Goal: Navigation & Orientation: Find specific page/section

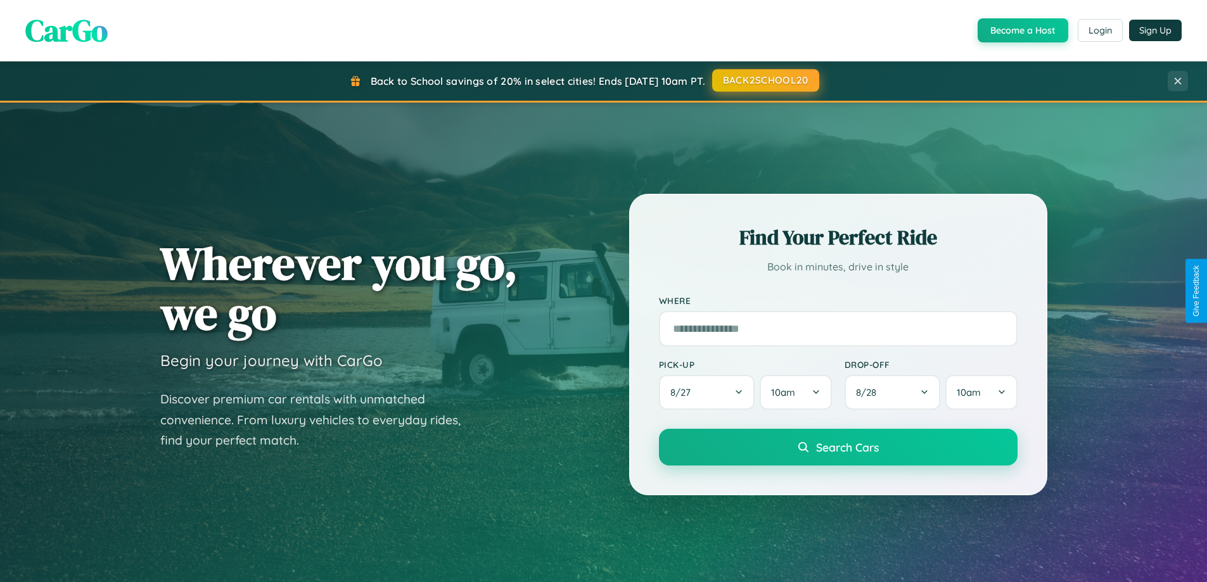
click at [765, 81] on button "BACK2SCHOOL20" at bounding box center [765, 80] width 107 height 23
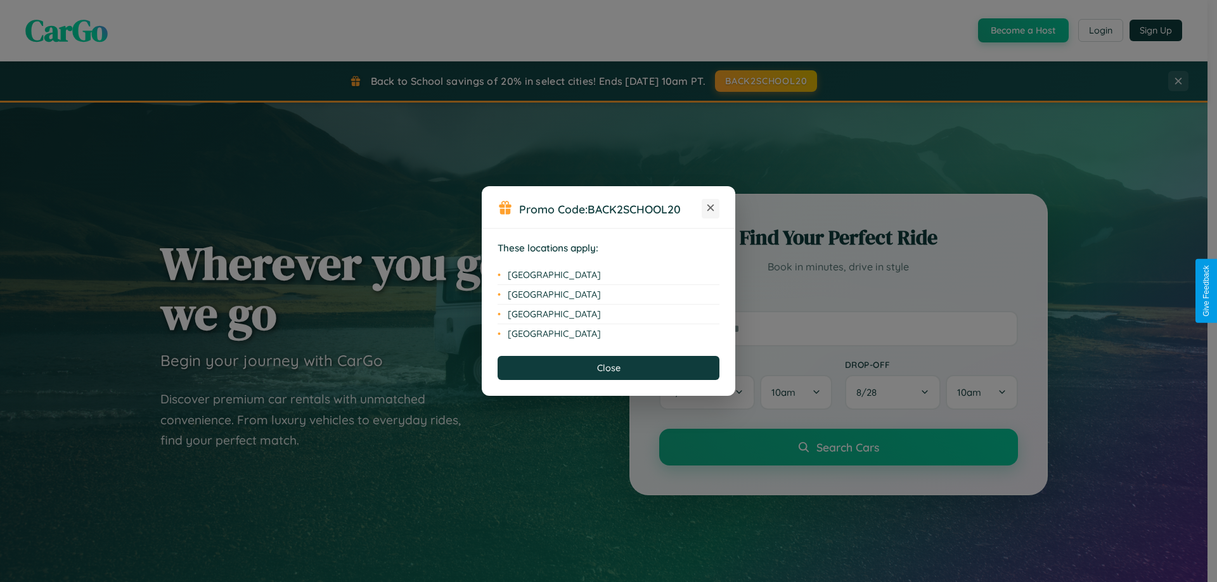
click at [710, 208] on icon at bounding box center [710, 208] width 7 height 7
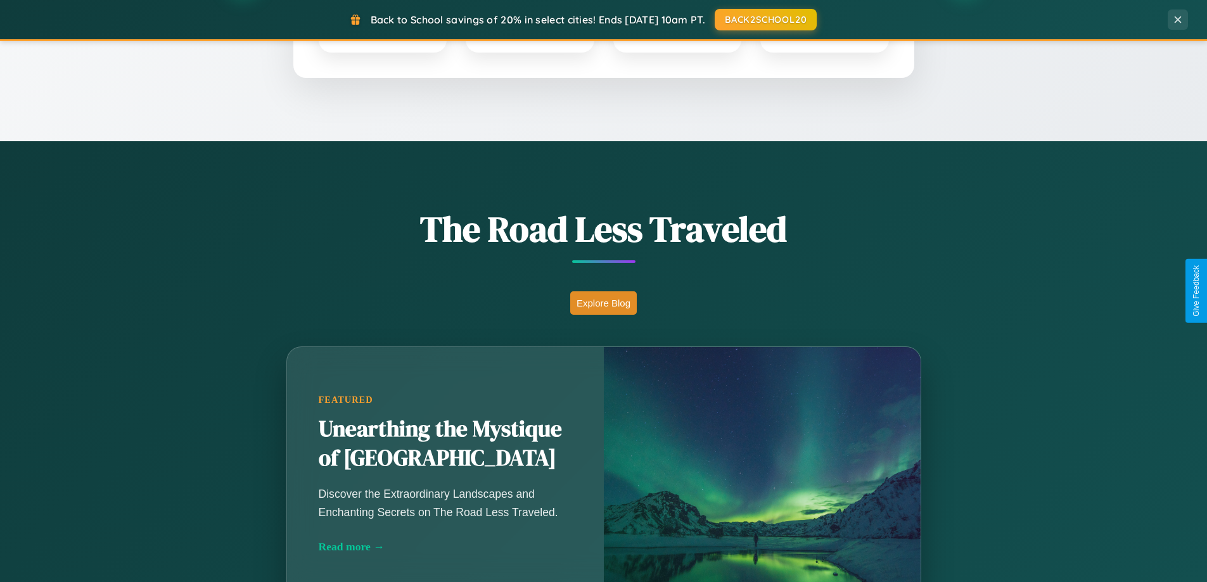
scroll to position [872, 0]
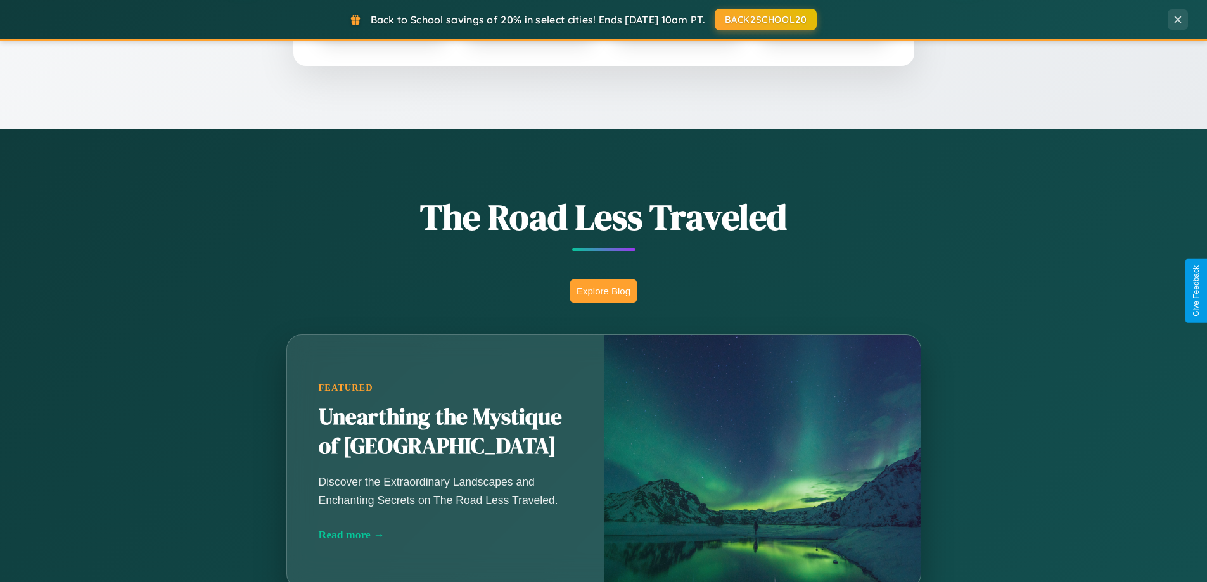
click at [603, 291] on button "Explore Blog" at bounding box center [603, 290] width 67 height 23
